Goal: Navigation & Orientation: Find specific page/section

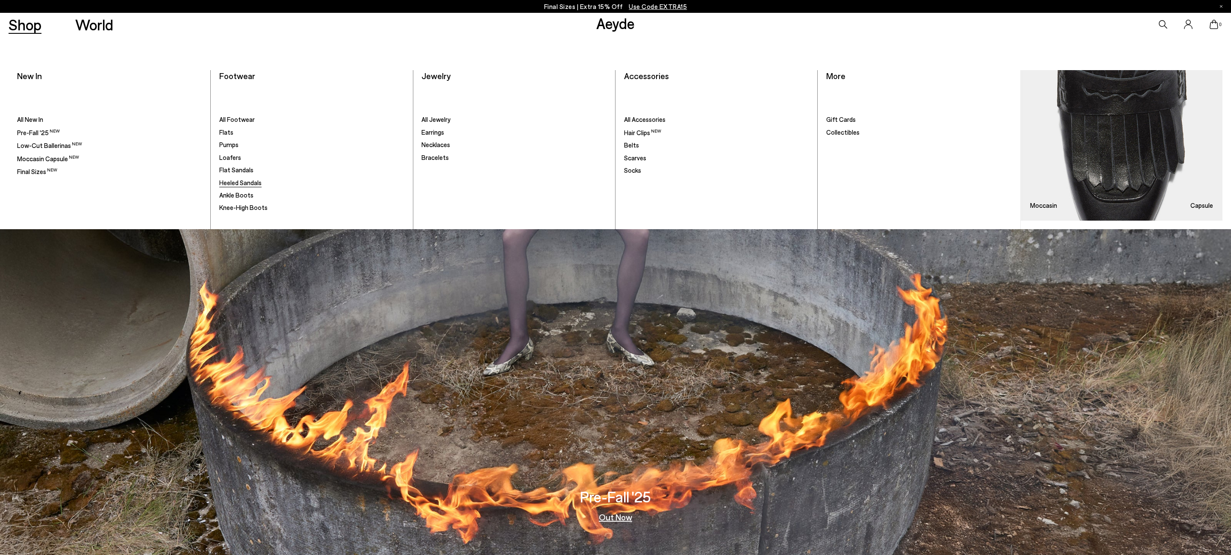
click at [236, 179] on span "Heeled Sandals" at bounding box center [240, 183] width 42 height 8
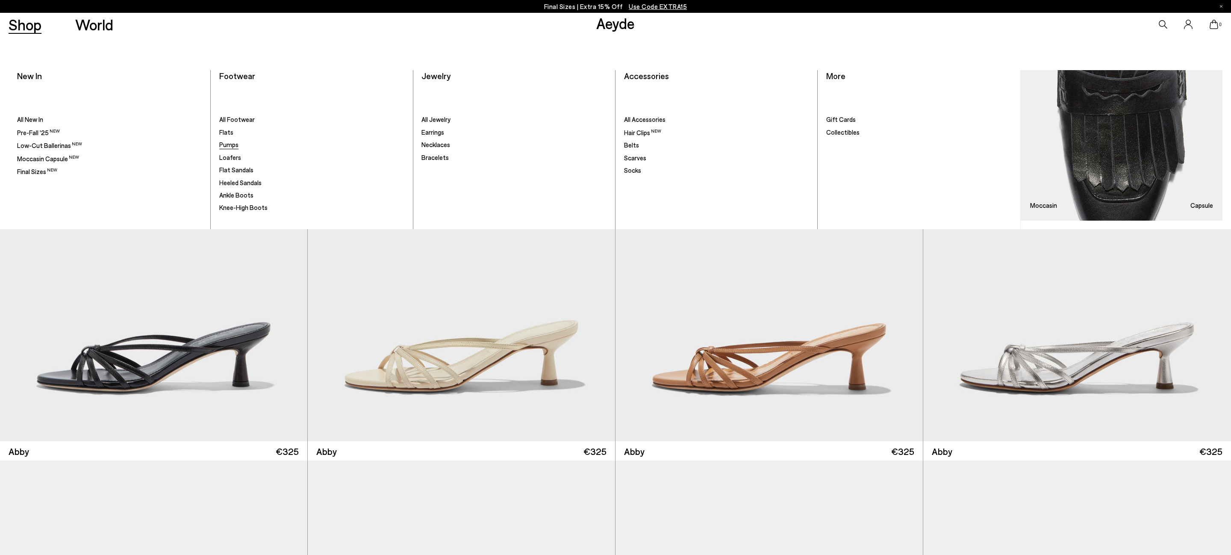
click at [231, 143] on span "Pumps" at bounding box center [228, 145] width 19 height 8
